Goal: Task Accomplishment & Management: Manage account settings

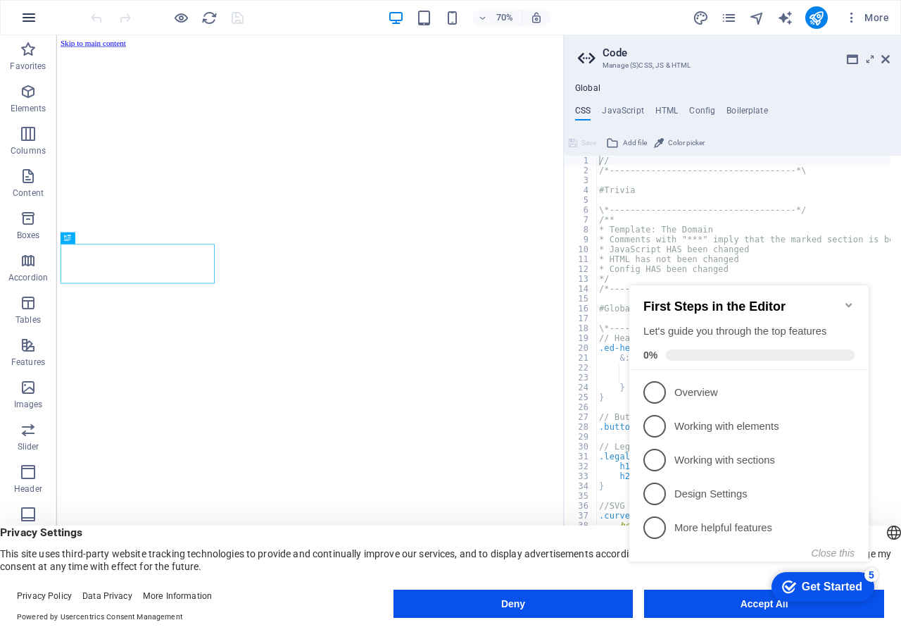
click at [29, 14] on icon "button" at bounding box center [28, 17] width 17 height 17
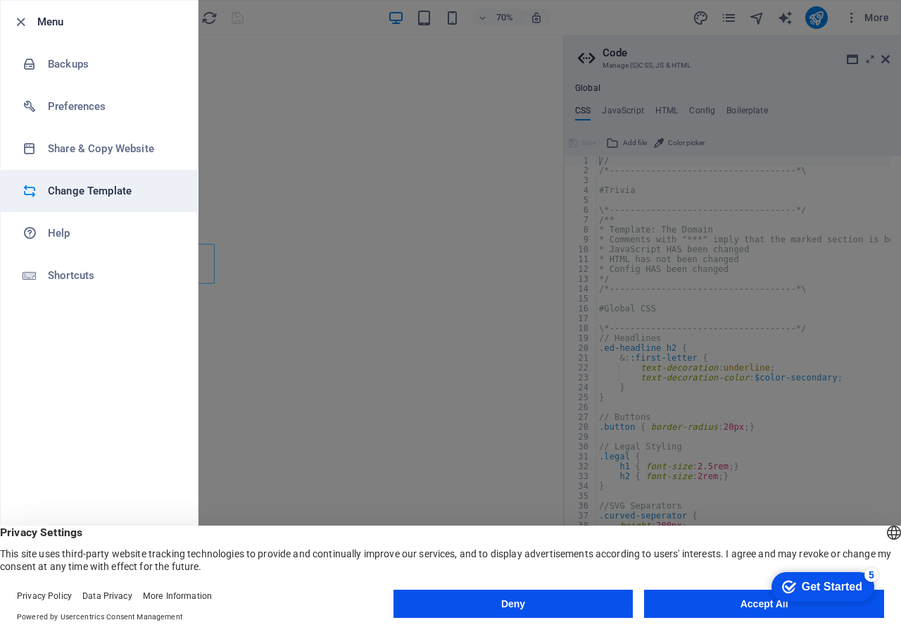
click at [94, 186] on h6 "Change Template" at bounding box center [113, 190] width 130 height 17
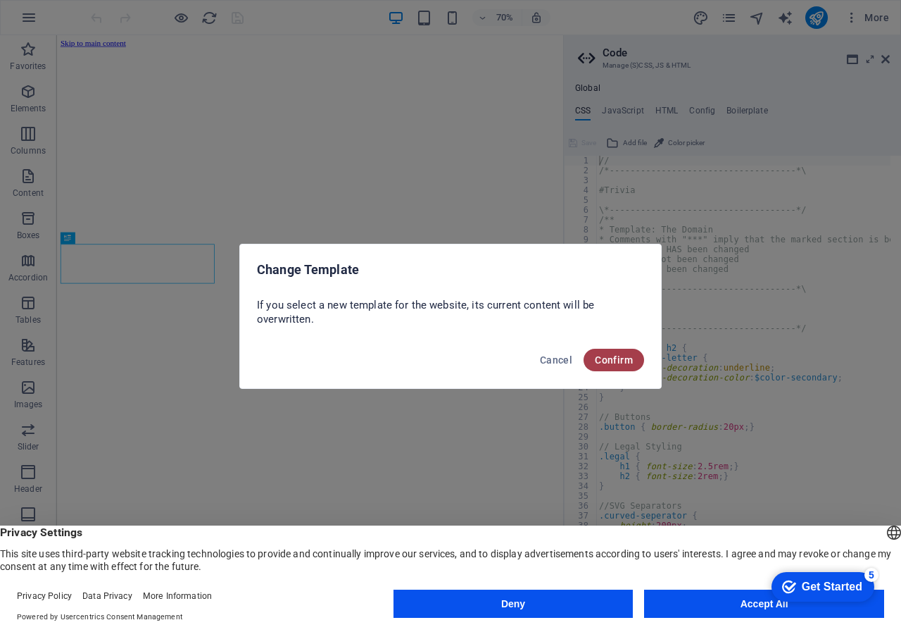
click at [610, 363] on span "Confirm" at bounding box center [614, 359] width 38 height 11
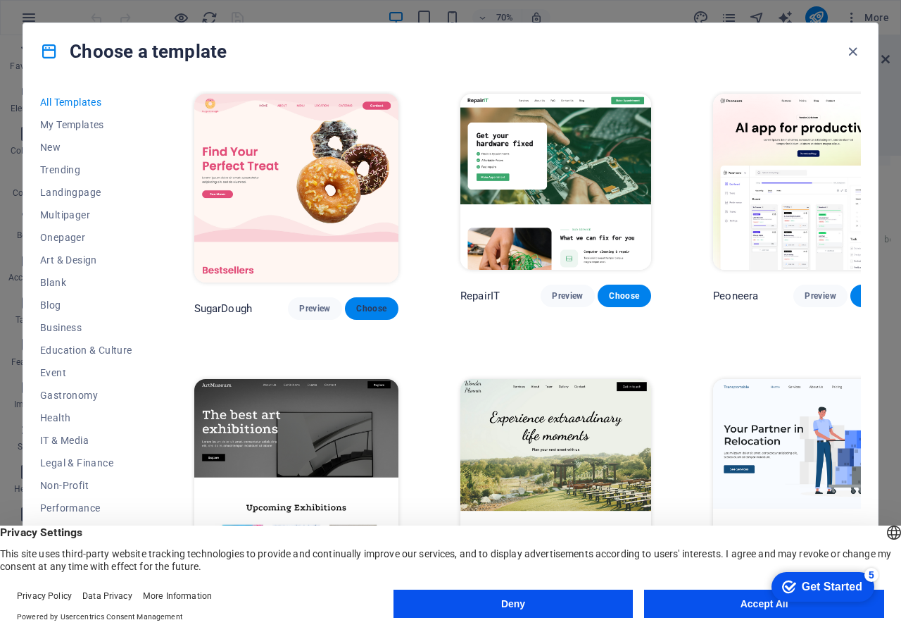
click at [356, 303] on span "Choose" at bounding box center [371, 308] width 31 height 11
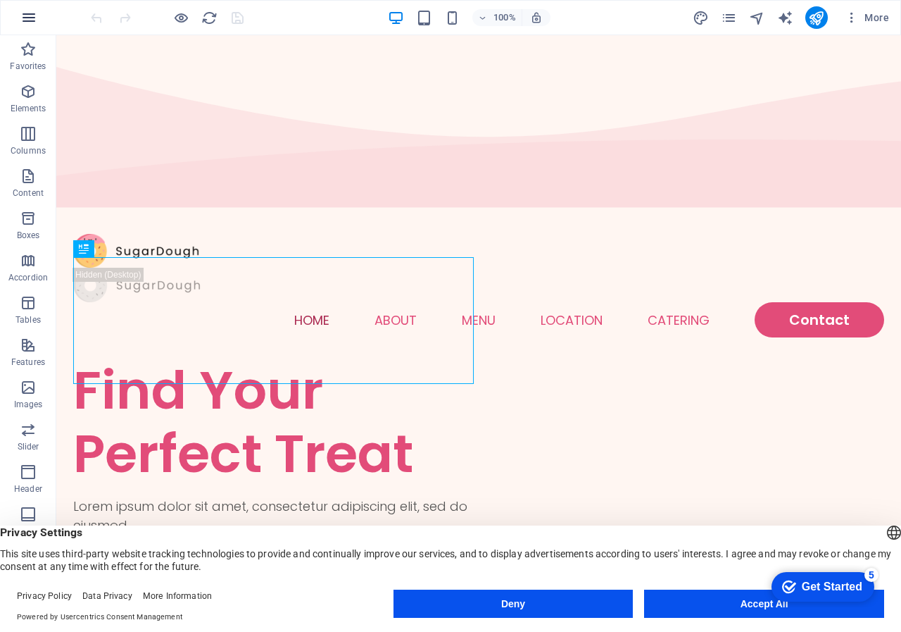
click at [28, 14] on icon "button" at bounding box center [28, 17] width 17 height 17
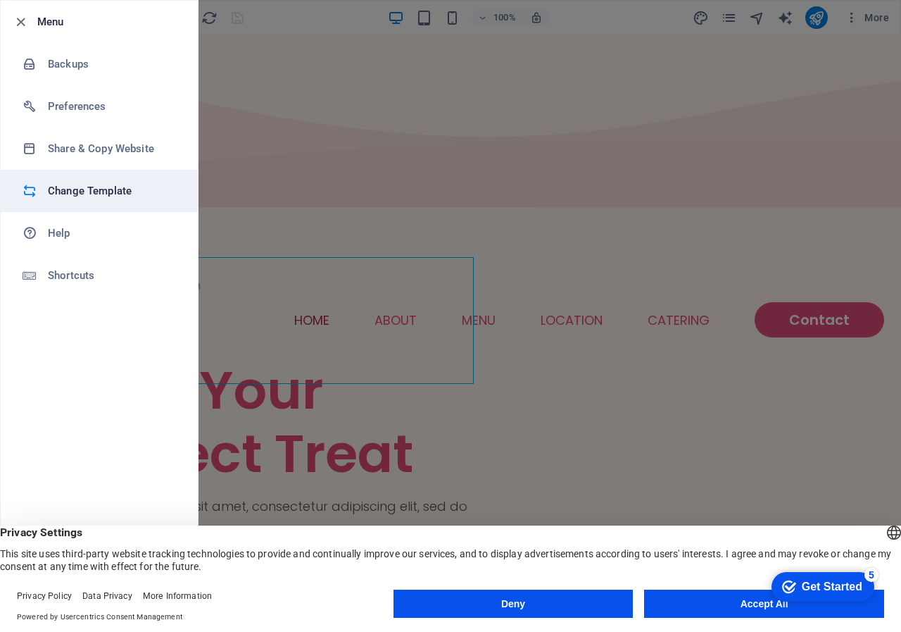
click at [106, 187] on h6 "Change Template" at bounding box center [113, 190] width 130 height 17
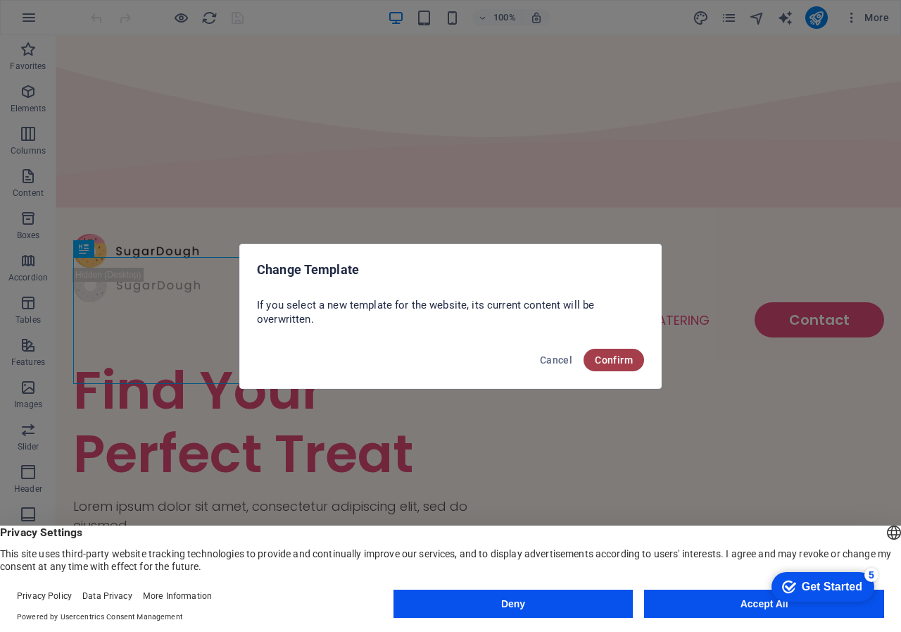
click at [631, 363] on span "Confirm" at bounding box center [614, 359] width 38 height 11
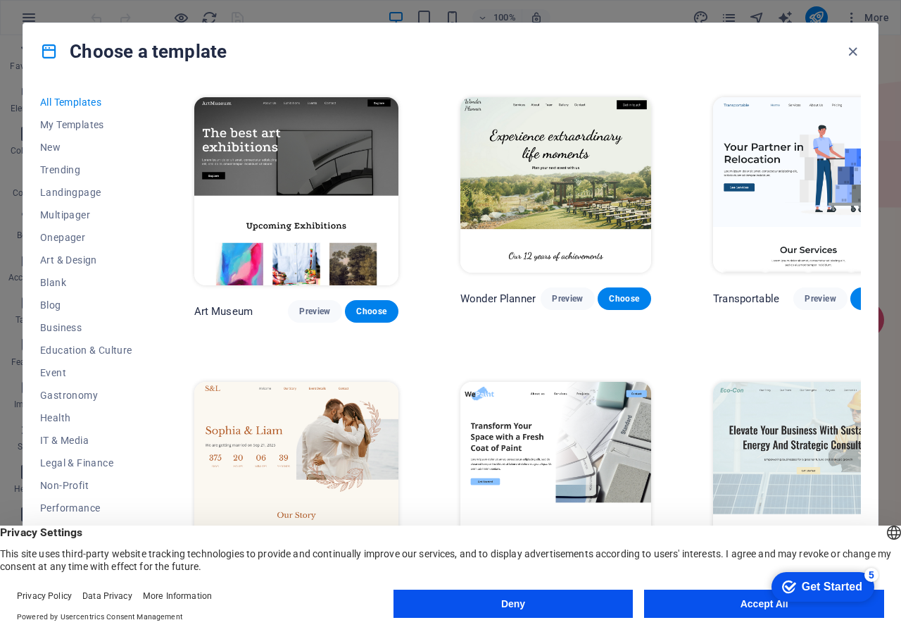
scroll to position [493, 0]
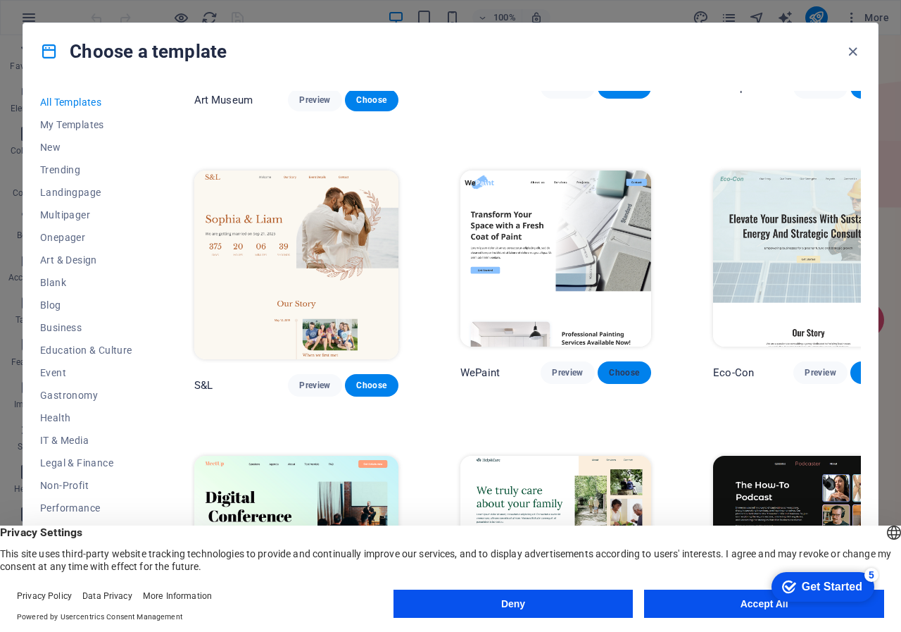
click at [609, 367] on span "Choose" at bounding box center [624, 372] width 31 height 11
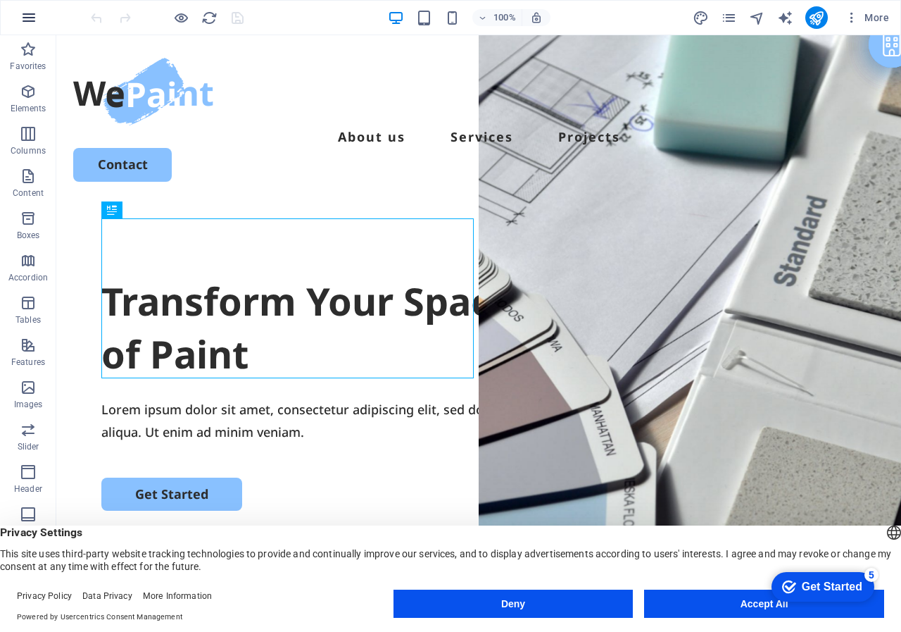
click at [25, 24] on icon "button" at bounding box center [28, 17] width 17 height 17
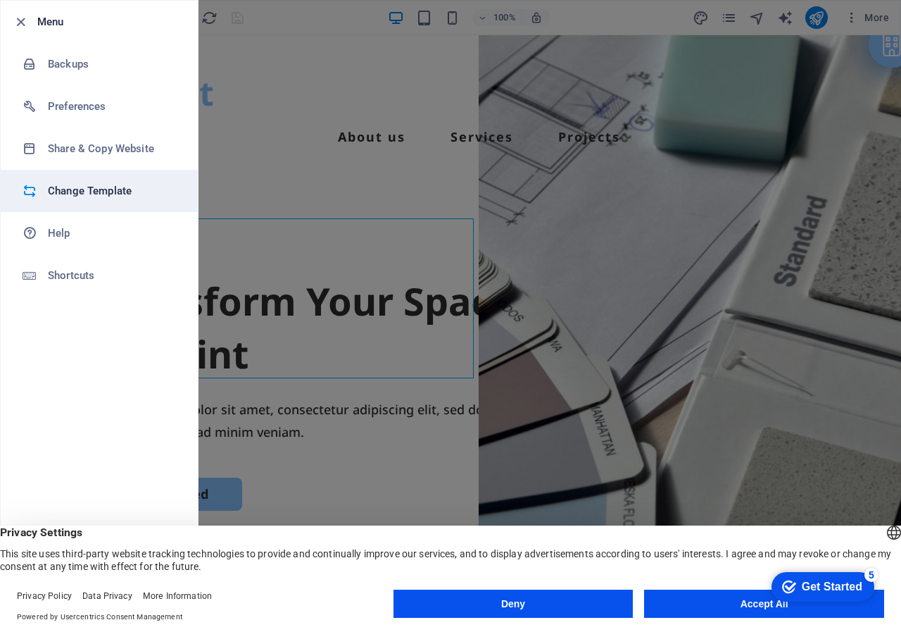
click at [99, 194] on h6 "Change Template" at bounding box center [113, 190] width 130 height 17
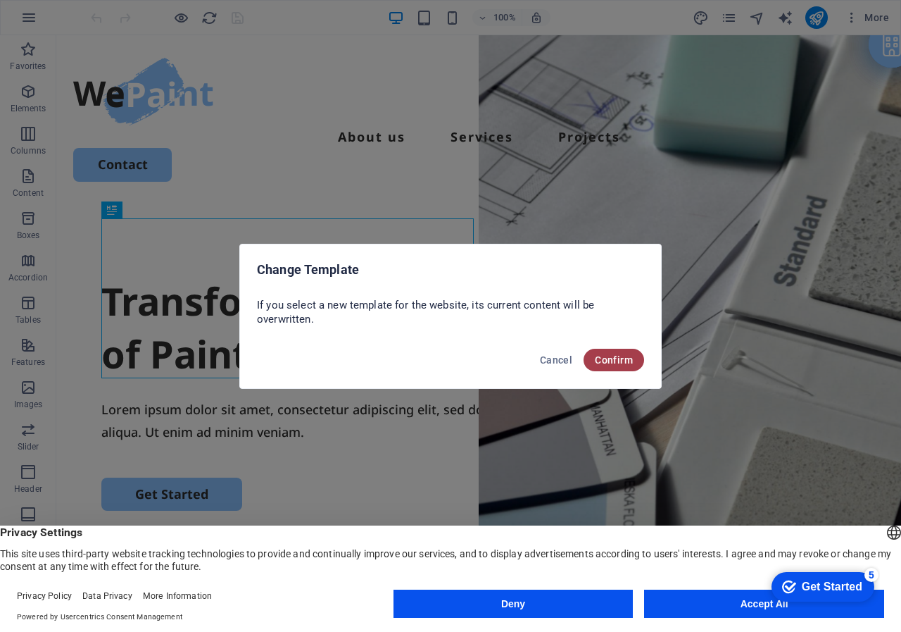
click at [625, 351] on button "Confirm" at bounding box center [614, 360] width 61 height 23
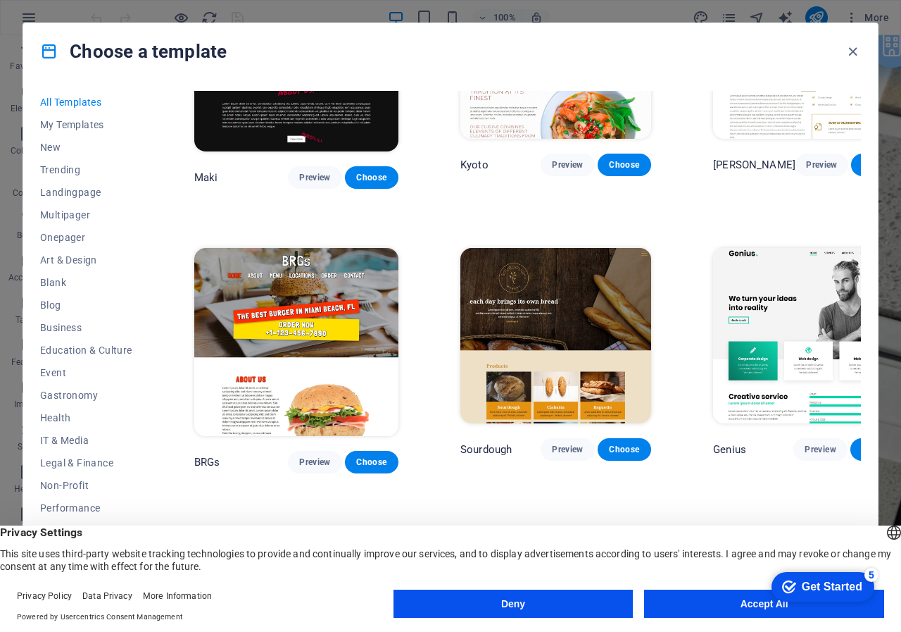
scroll to position [6479, 0]
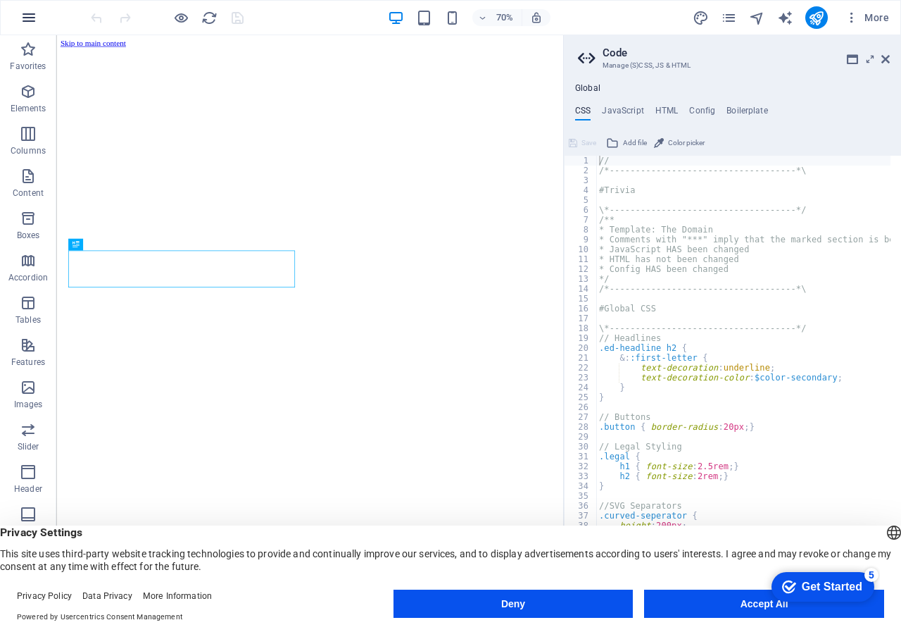
click at [30, 26] on button "button" at bounding box center [29, 18] width 34 height 34
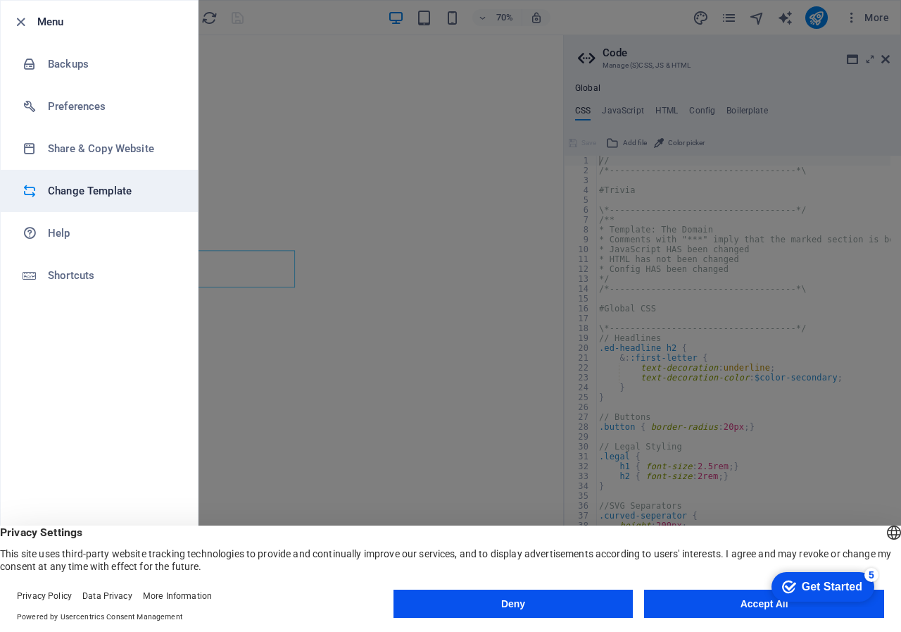
click at [89, 193] on h6 "Change Template" at bounding box center [113, 190] width 130 height 17
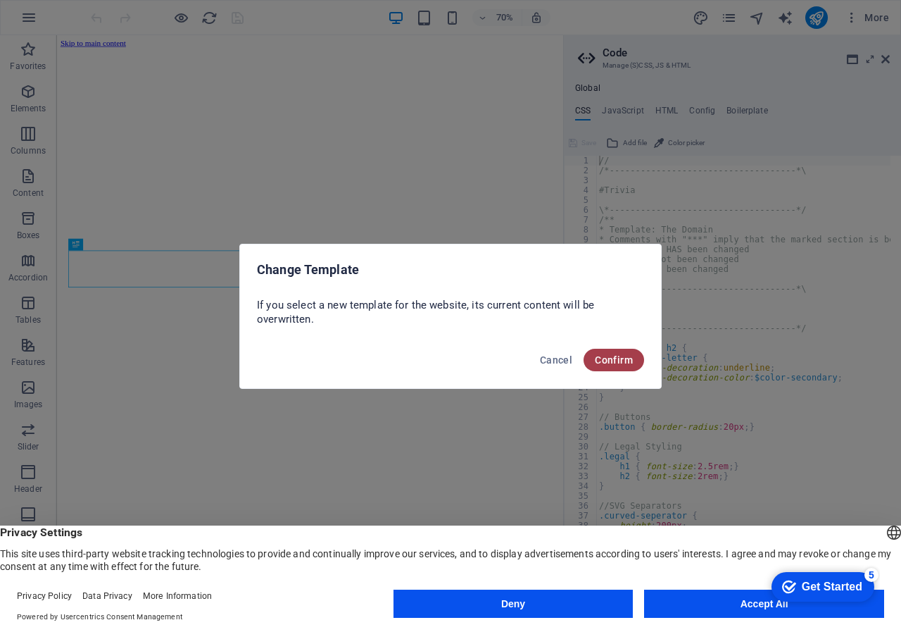
click at [610, 356] on span "Confirm" at bounding box center [614, 359] width 38 height 11
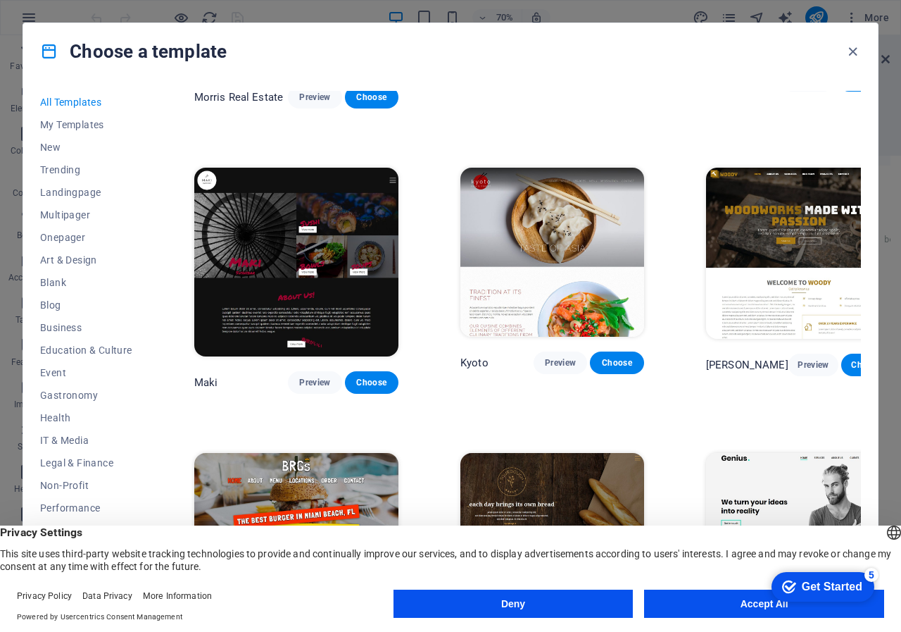
scroll to position [6338, 0]
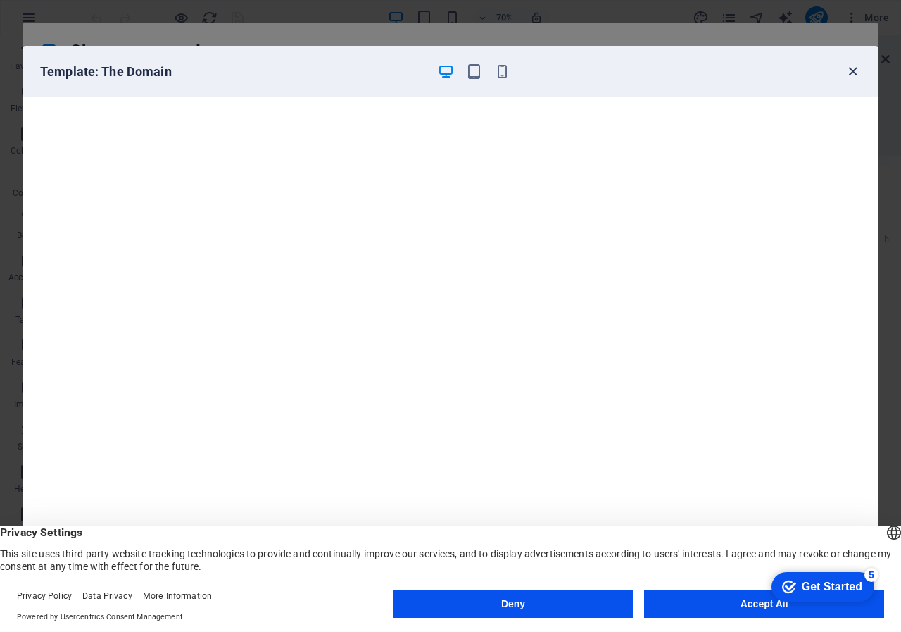
click at [854, 72] on icon "button" at bounding box center [853, 71] width 16 height 16
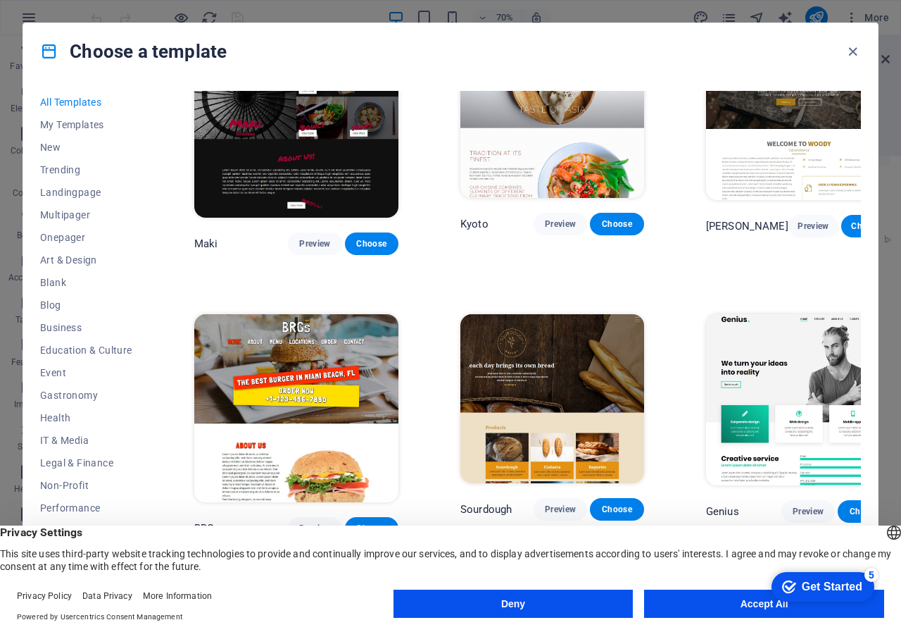
drag, startPoint x: 197, startPoint y: 382, endPoint x: 256, endPoint y: 387, distance: 58.6
drag, startPoint x: 197, startPoint y: 382, endPoint x: 259, endPoint y: 386, distance: 62.1
